Goal: Communication & Community: Answer question/provide support

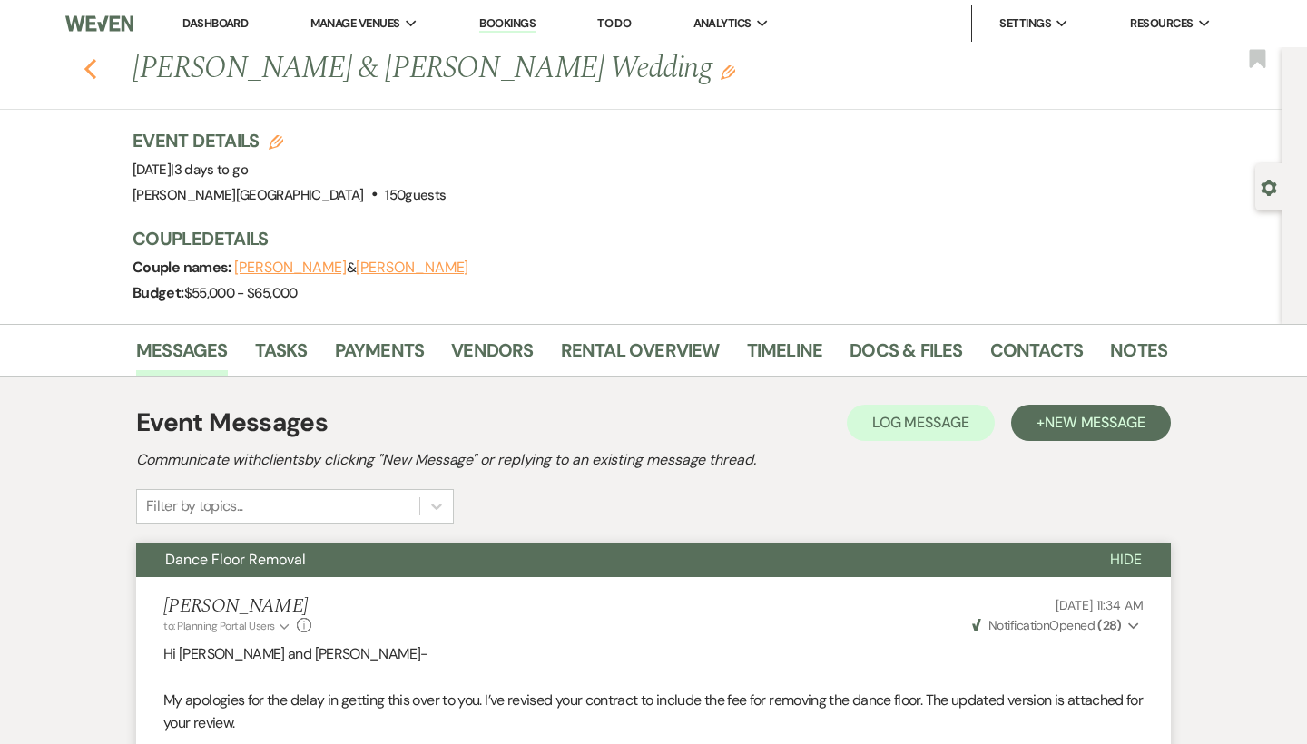
click at [92, 64] on use "button" at bounding box center [90, 69] width 12 height 20
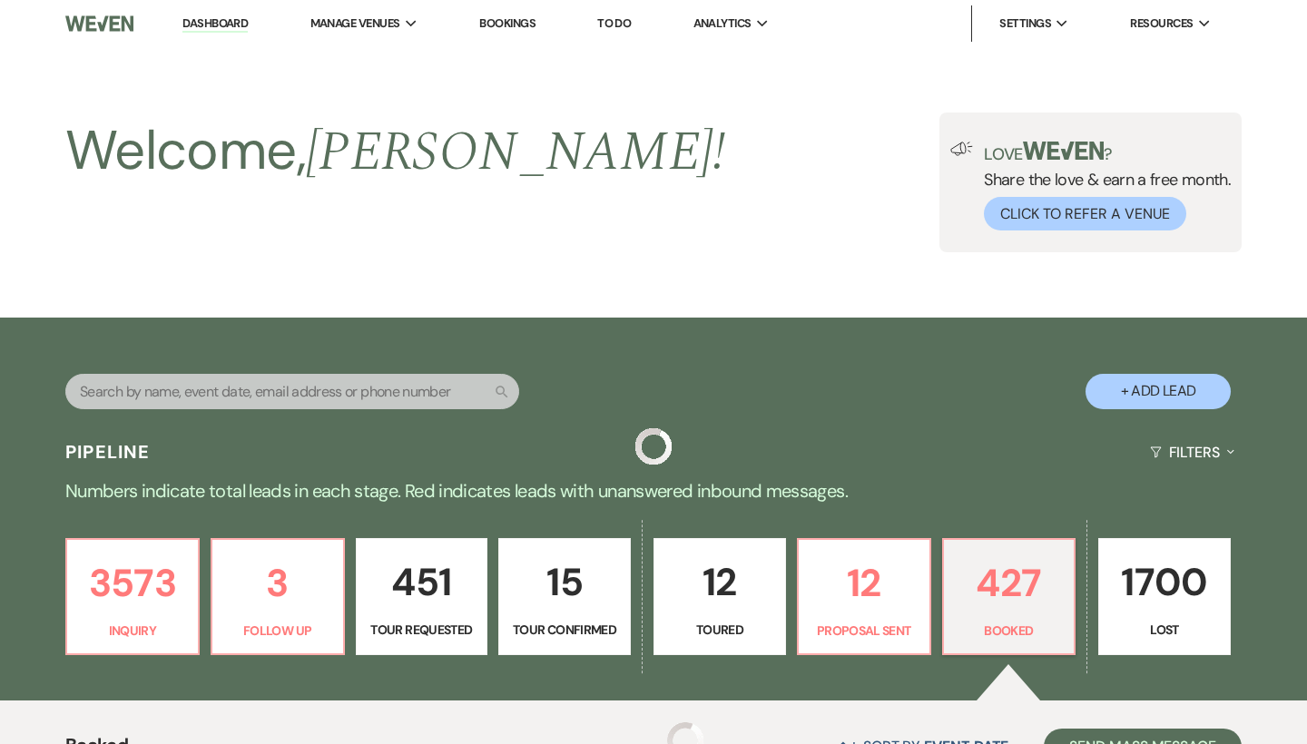
scroll to position [1417, 0]
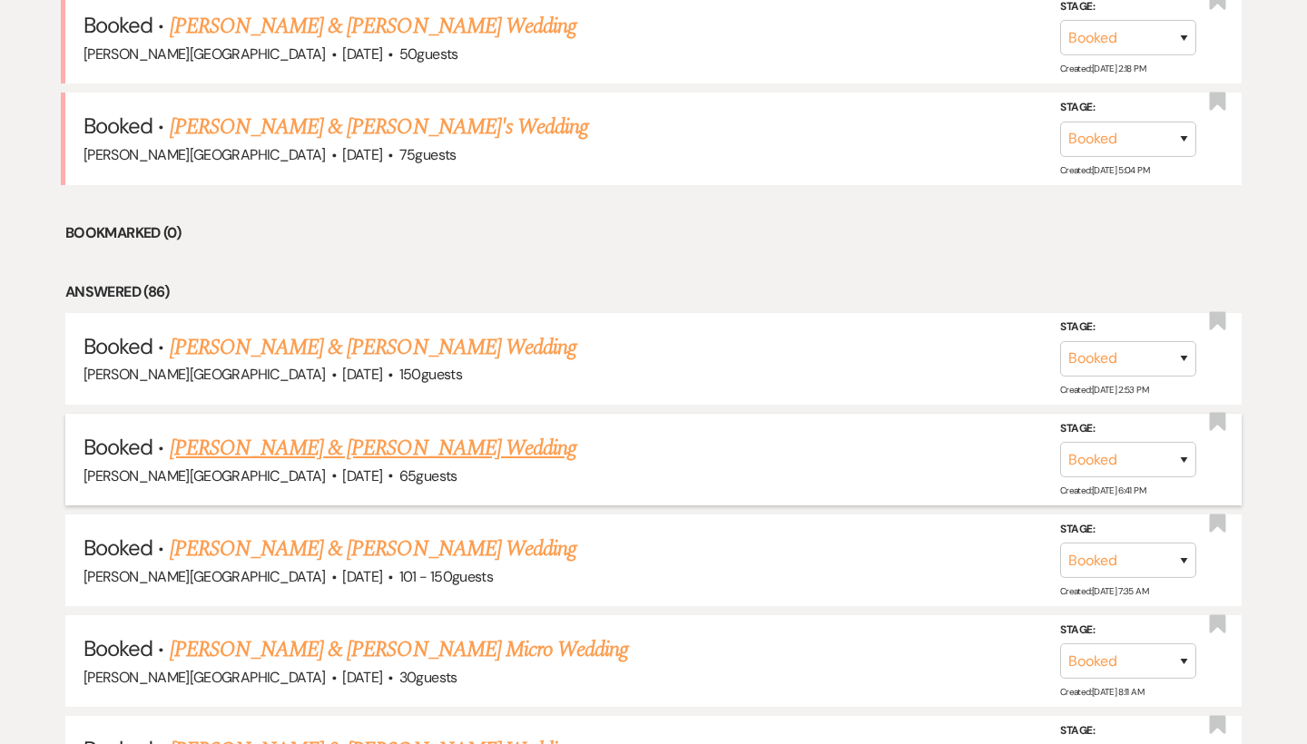
click at [330, 432] on link "[PERSON_NAME] & [PERSON_NAME] Wedding" at bounding box center [373, 448] width 407 height 33
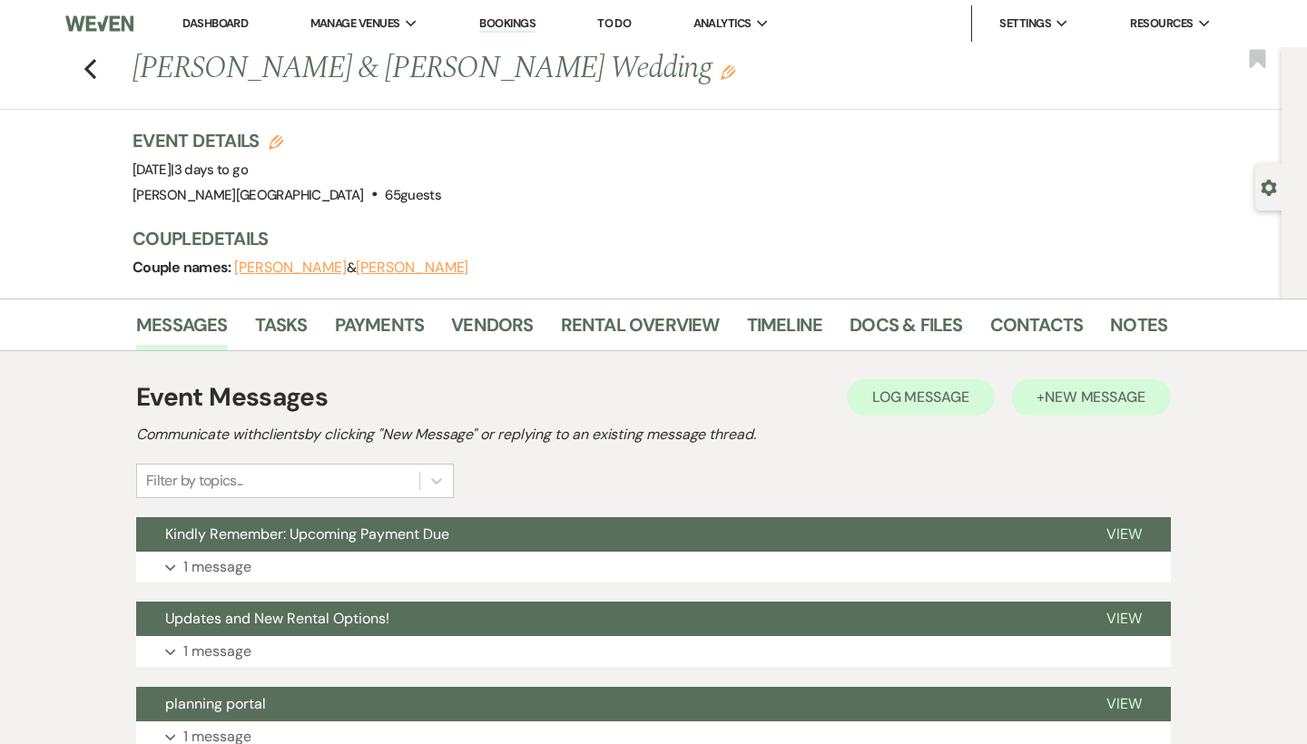
click at [1084, 396] on span "New Message" at bounding box center [1095, 397] width 101 height 19
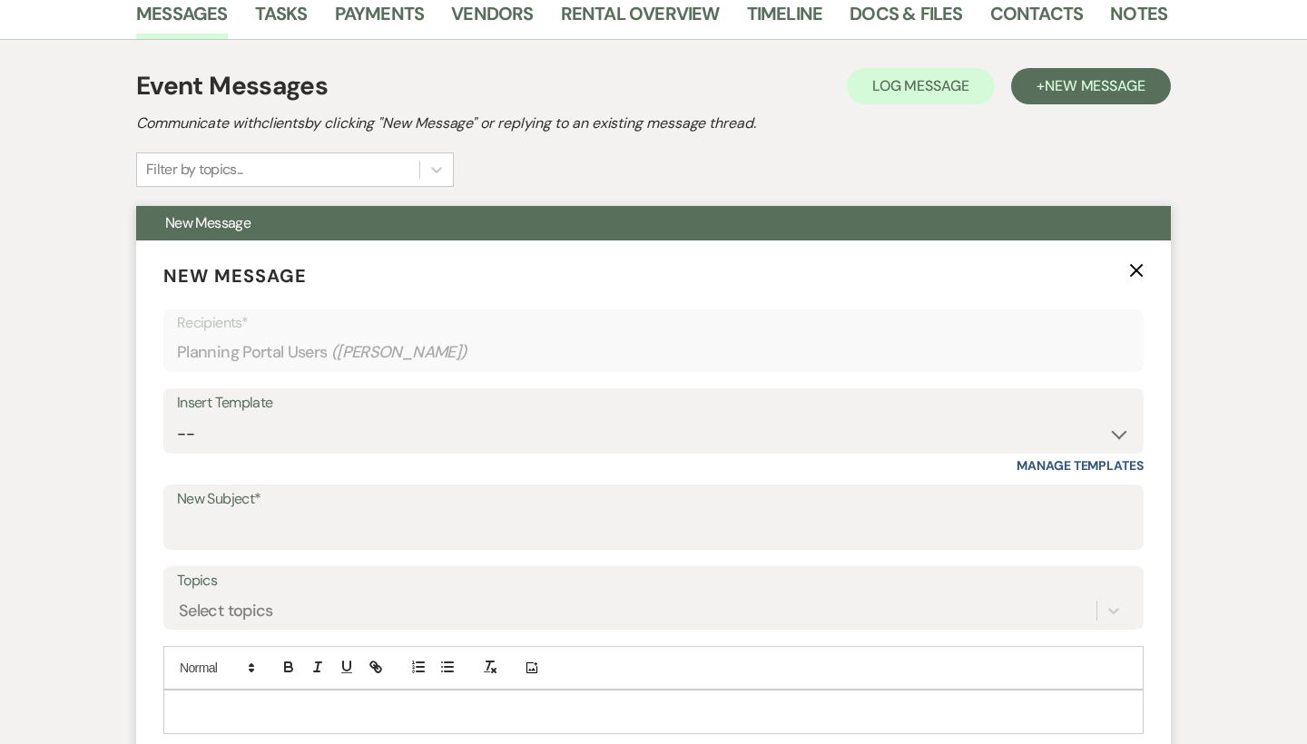
scroll to position [320, 0]
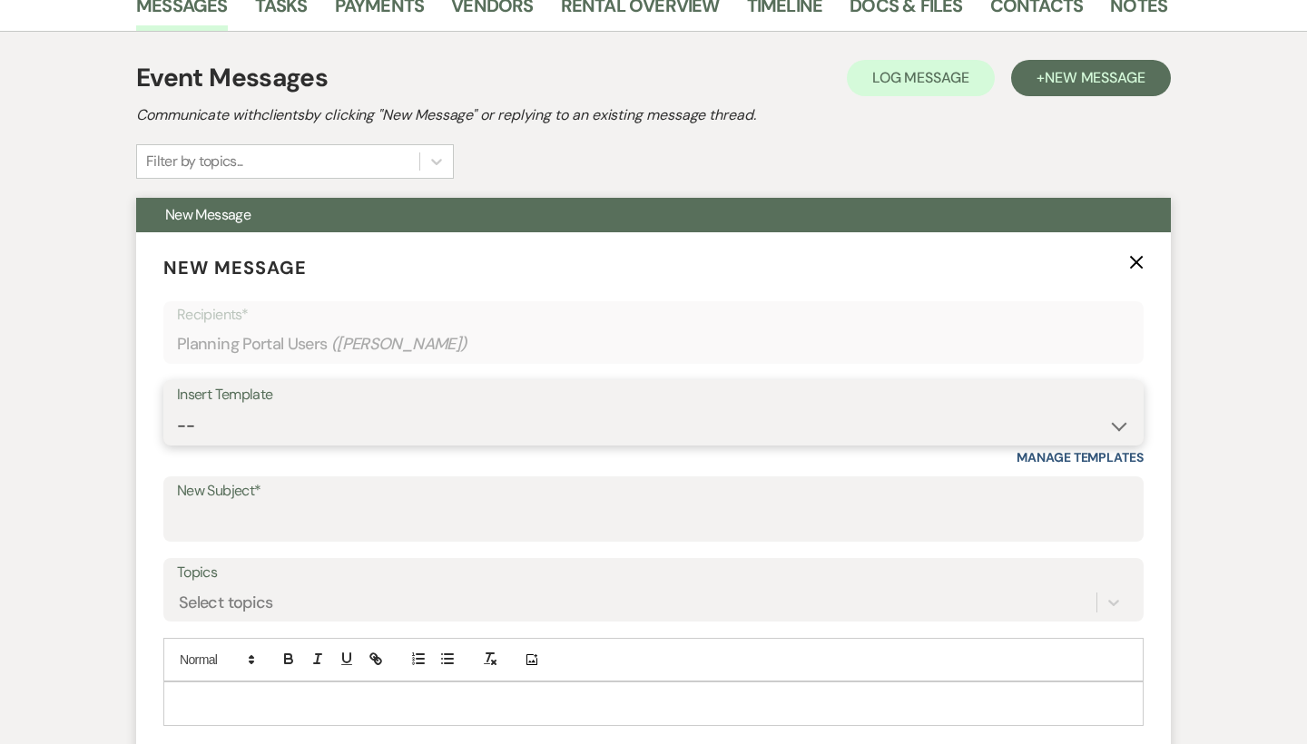
select select "1868"
type input "Check in info"
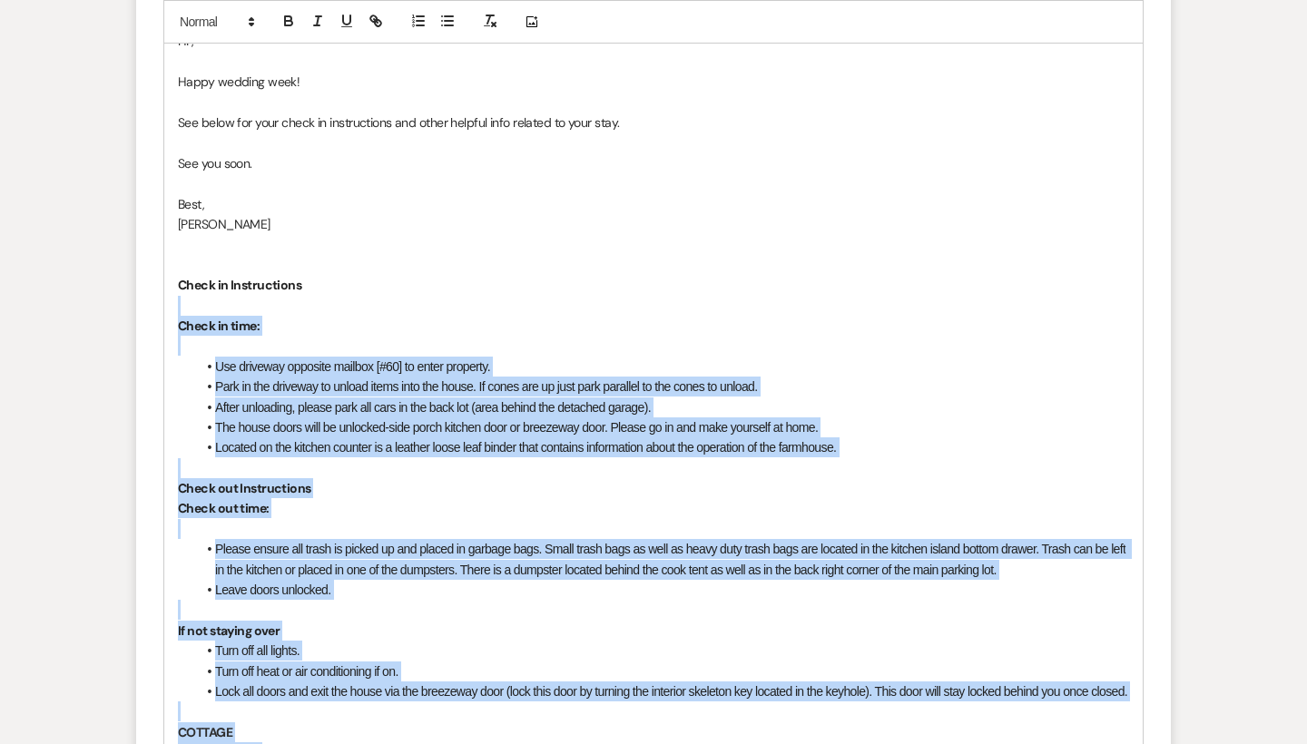
scroll to position [832, 0]
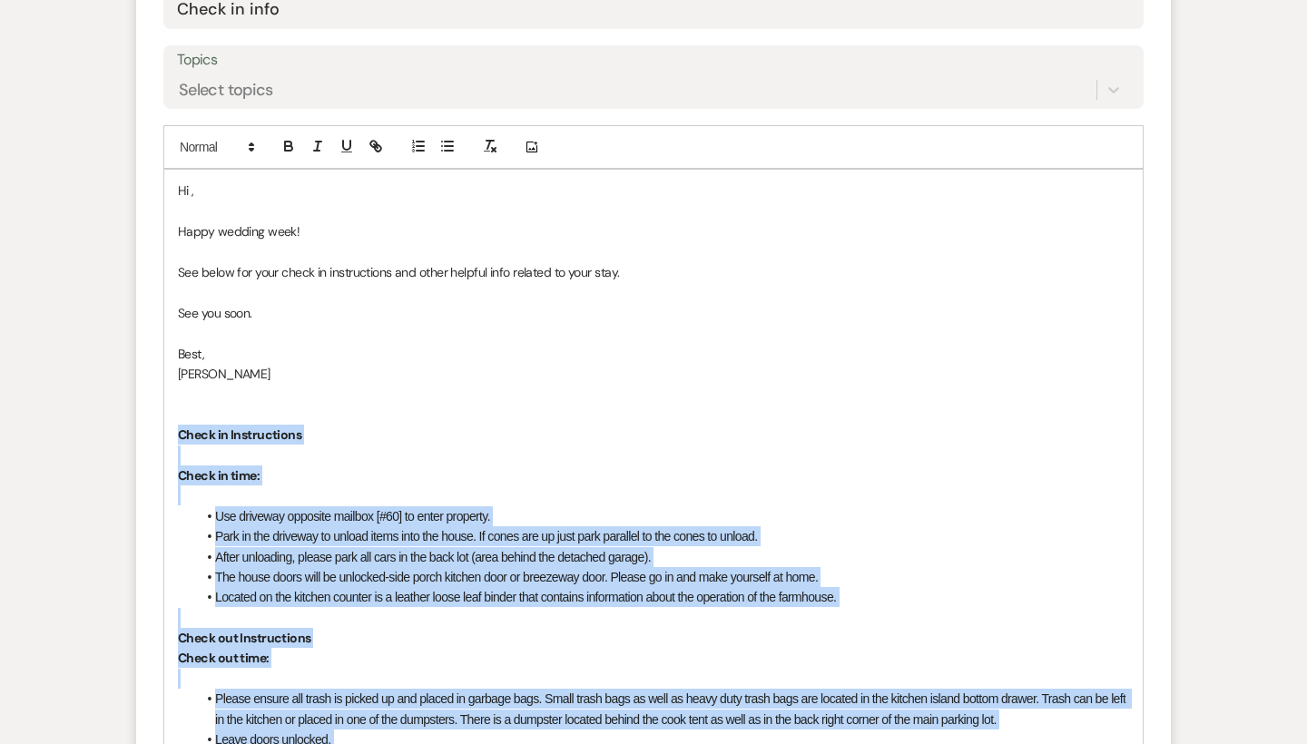
drag, startPoint x: 794, startPoint y: 629, endPoint x: 172, endPoint y: 429, distance: 654.0
copy div "Lorem ip Dolorsitamet Conse ad elit: Sed doeiusmo temporin utlabor [#37] et dol…"
